Goal: Obtain resource: Download file/media

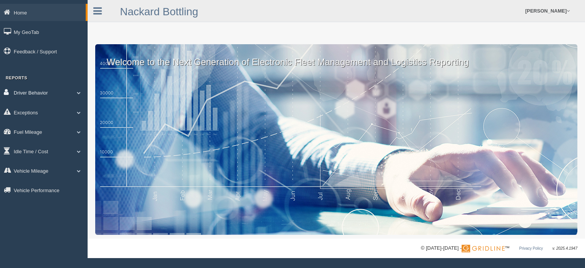
click at [50, 92] on link "Driver Behavior" at bounding box center [44, 92] width 88 height 17
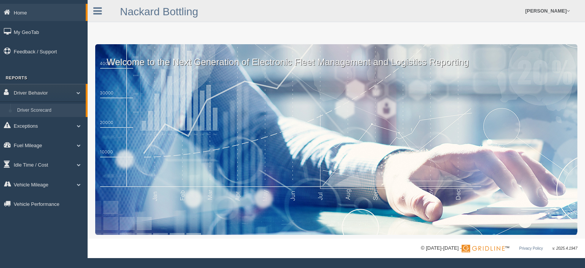
click at [52, 109] on link "Driver Scorecard" at bounding box center [50, 111] width 72 height 14
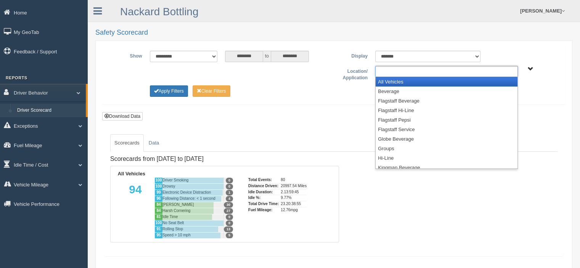
click at [383, 73] on input "text" at bounding box center [393, 72] width 33 height 10
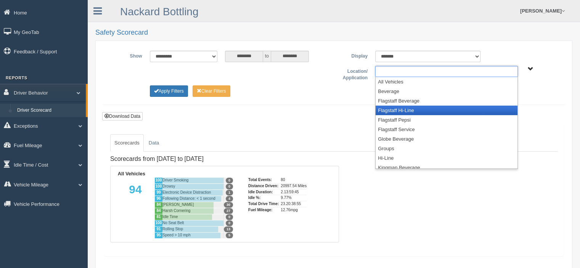
click at [388, 108] on li "Flagstaff Hi-Line" at bounding box center [446, 111] width 142 height 10
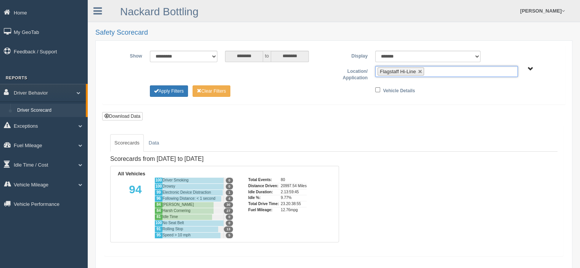
click at [434, 70] on input "text" at bounding box center [431, 72] width 10 height 10
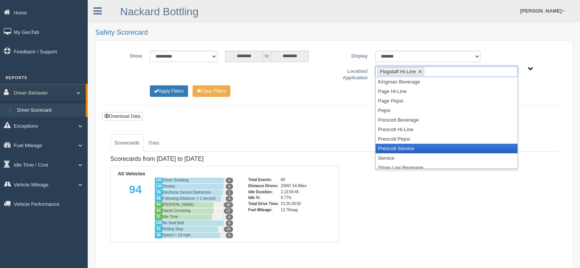
scroll to position [108, 0]
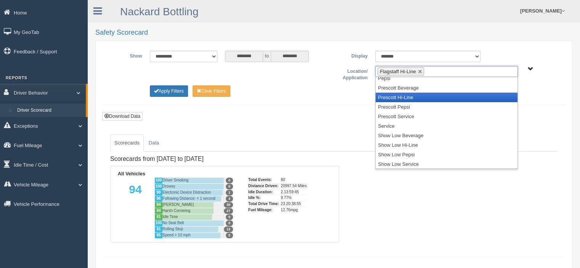
click at [409, 96] on li "Prescott Hi-Line" at bounding box center [446, 98] width 142 height 10
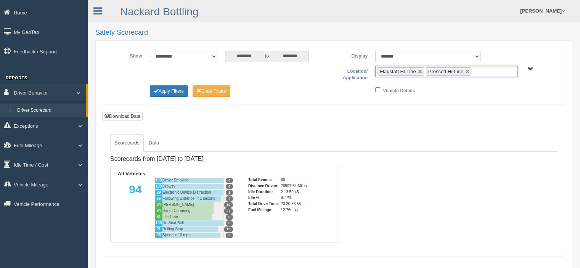
click at [483, 68] on ul "Flagstaff Hi-Line Prescott Hi-Line" at bounding box center [446, 71] width 142 height 11
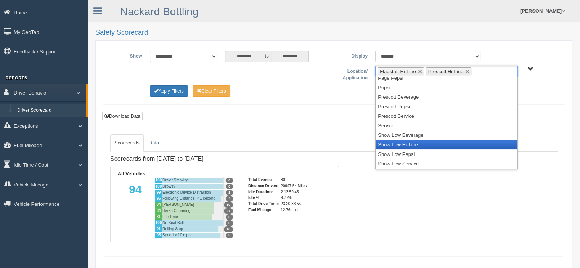
click at [405, 142] on li "Show Low Hi-Line" at bounding box center [446, 145] width 142 height 10
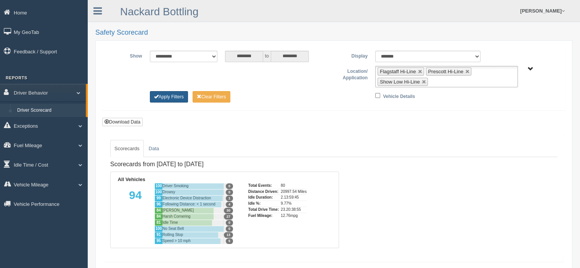
click at [178, 94] on button "Apply Filters" at bounding box center [169, 96] width 38 height 11
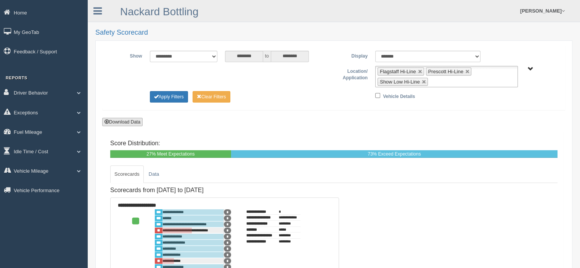
click at [133, 120] on button "Download Data" at bounding box center [122, 122] width 40 height 8
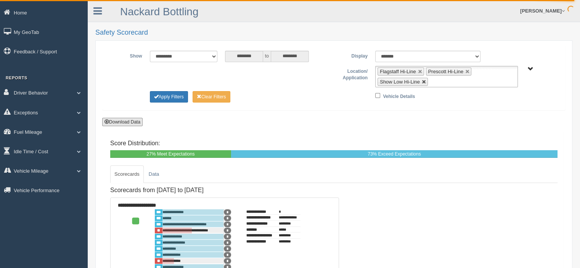
click at [424, 82] on link at bounding box center [423, 82] width 5 height 5
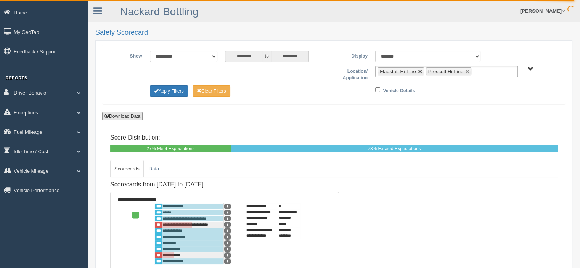
click at [419, 71] on link at bounding box center [420, 71] width 5 height 5
click at [419, 71] on link at bounding box center [419, 71] width 5 height 5
type input "**********"
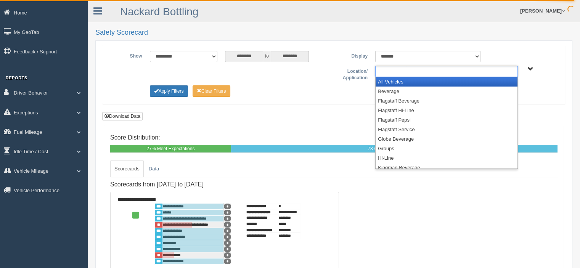
click at [419, 71] on ul at bounding box center [446, 71] width 142 height 11
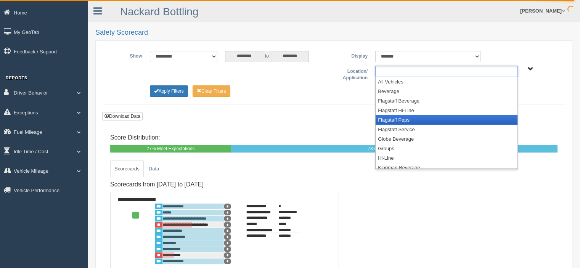
click at [405, 120] on li "Flagstaff Pepsi" at bounding box center [446, 120] width 142 height 10
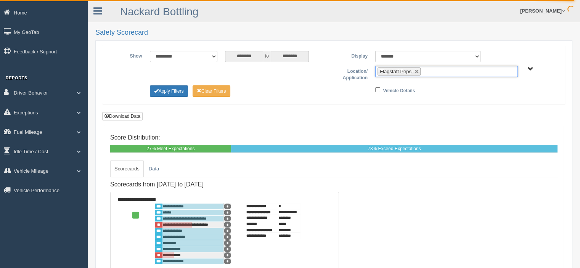
click at [434, 73] on ul "Flagstaff Pepsi" at bounding box center [446, 71] width 142 height 11
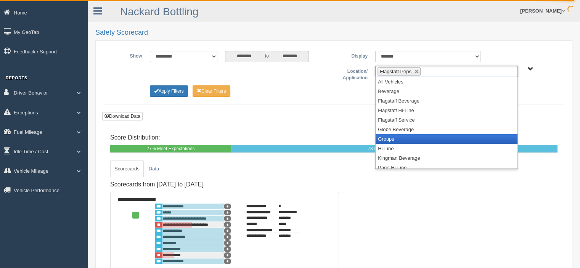
scroll to position [76, 0]
click at [405, 136] on li "Prescott Pepsi" at bounding box center [446, 139] width 142 height 10
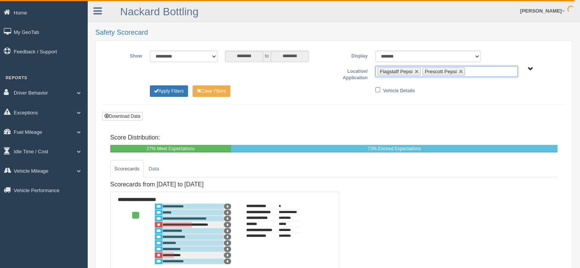
click at [475, 72] on ul "Flagstaff Pepsi Prescott Pepsi" at bounding box center [446, 71] width 142 height 11
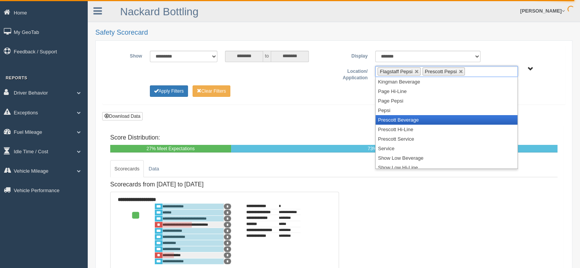
scroll to position [99, 0]
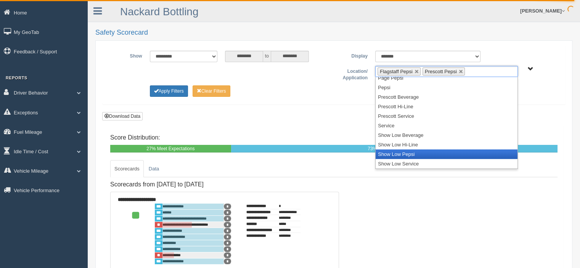
click at [402, 151] on li "Show Low Pepsi" at bounding box center [446, 154] width 142 height 10
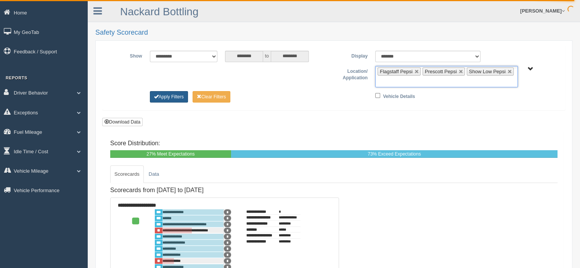
click at [178, 96] on button "Apply Filters" at bounding box center [169, 96] width 38 height 11
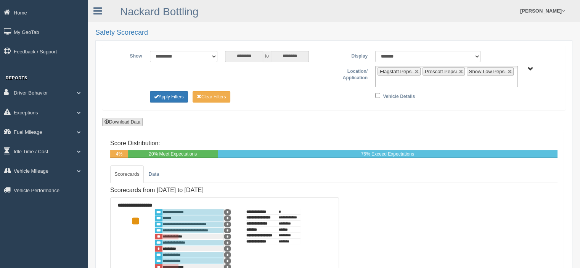
click at [119, 120] on button "Download Data" at bounding box center [122, 122] width 40 height 8
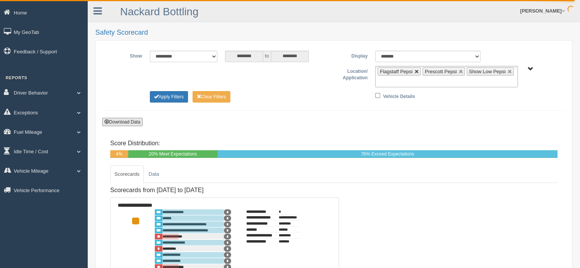
click at [415, 70] on link at bounding box center [416, 71] width 5 height 5
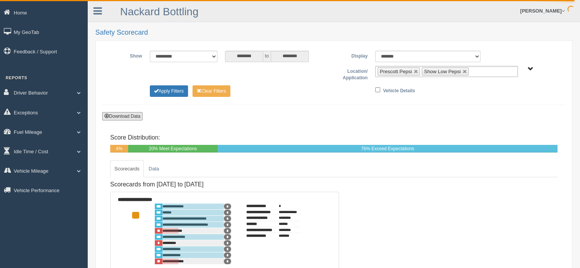
click at [415, 70] on link at bounding box center [415, 71] width 5 height 5
click at [419, 70] on link at bounding box center [420, 71] width 5 height 5
type input "**********"
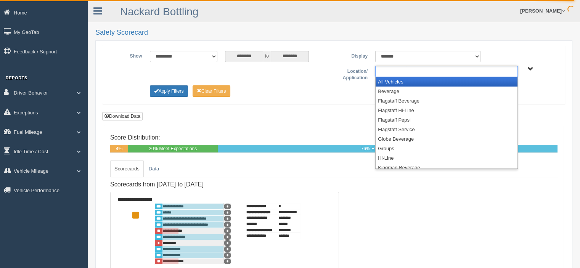
click at [413, 74] on ul at bounding box center [446, 71] width 142 height 11
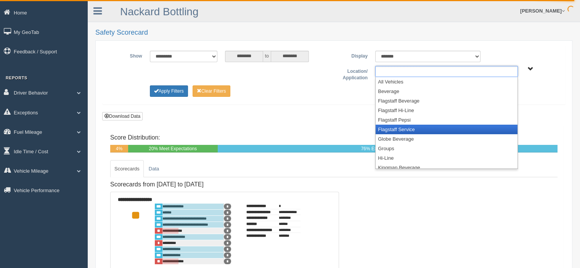
click at [408, 130] on li "Flagstaff Service" at bounding box center [446, 130] width 142 height 10
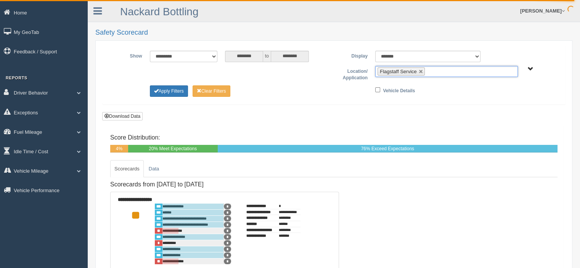
click at [447, 72] on ul "Flagstaff Service" at bounding box center [446, 71] width 142 height 11
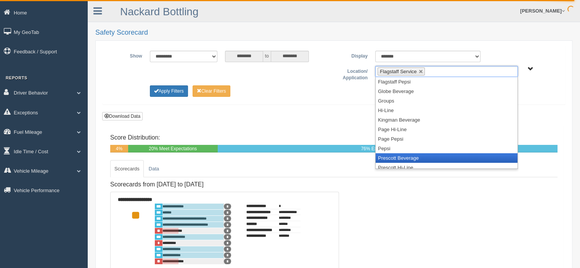
scroll to position [76, 0]
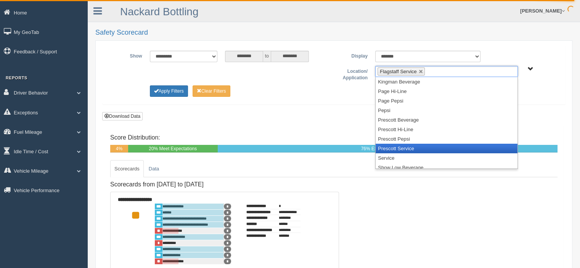
click at [401, 146] on li "Prescott Service" at bounding box center [446, 149] width 142 height 10
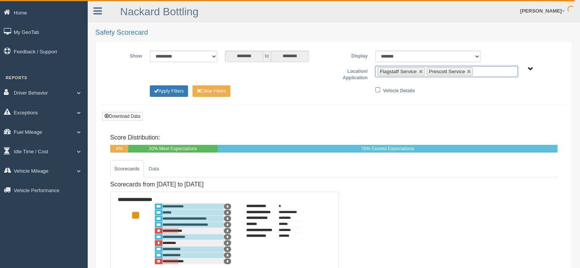
click at [480, 72] on input "text" at bounding box center [479, 72] width 10 height 10
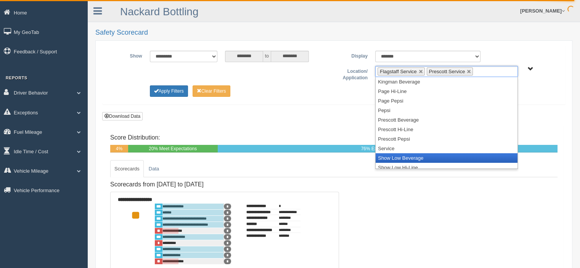
scroll to position [99, 0]
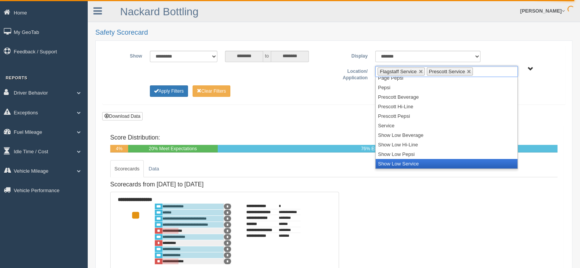
click at [413, 162] on li "Show Low Service" at bounding box center [446, 164] width 142 height 10
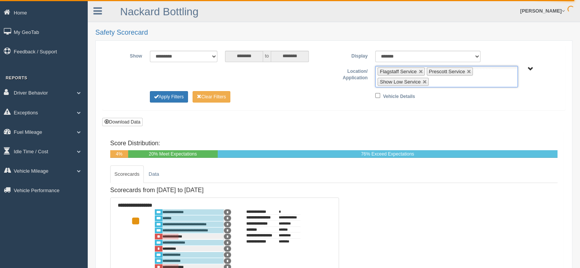
scroll to position [90, 0]
click at [182, 96] on button "Apply Filters" at bounding box center [169, 96] width 38 height 11
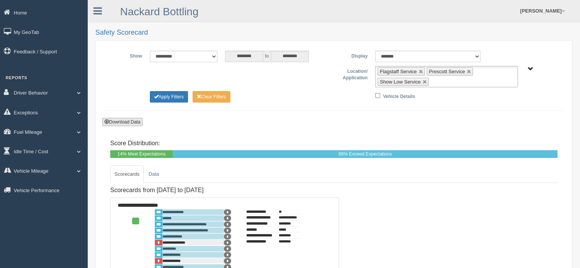
click at [122, 120] on button "Download Data" at bounding box center [122, 122] width 40 height 8
